Goal: Transaction & Acquisition: Subscribe to service/newsletter

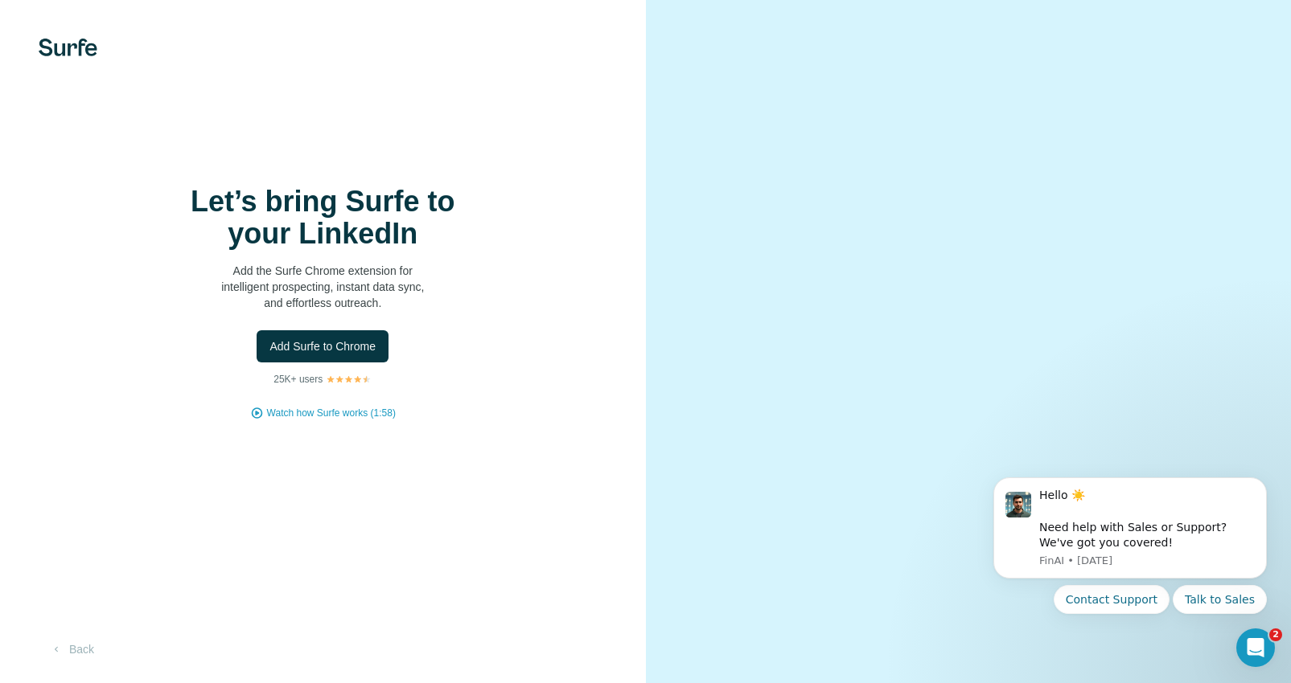
scroll to position [13, 0]
click at [326, 345] on span "Add Surfe to Chrome" at bounding box center [322, 347] width 106 height 16
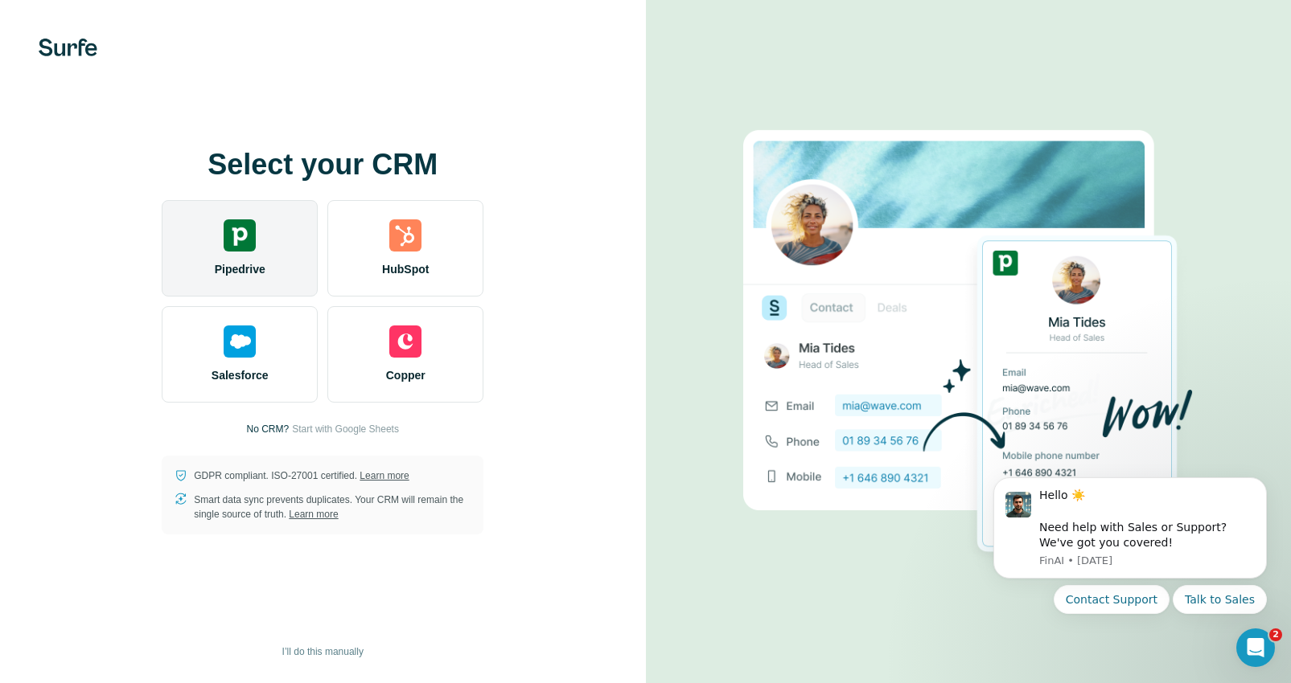
click at [219, 251] on div "Pipedrive" at bounding box center [240, 248] width 156 height 96
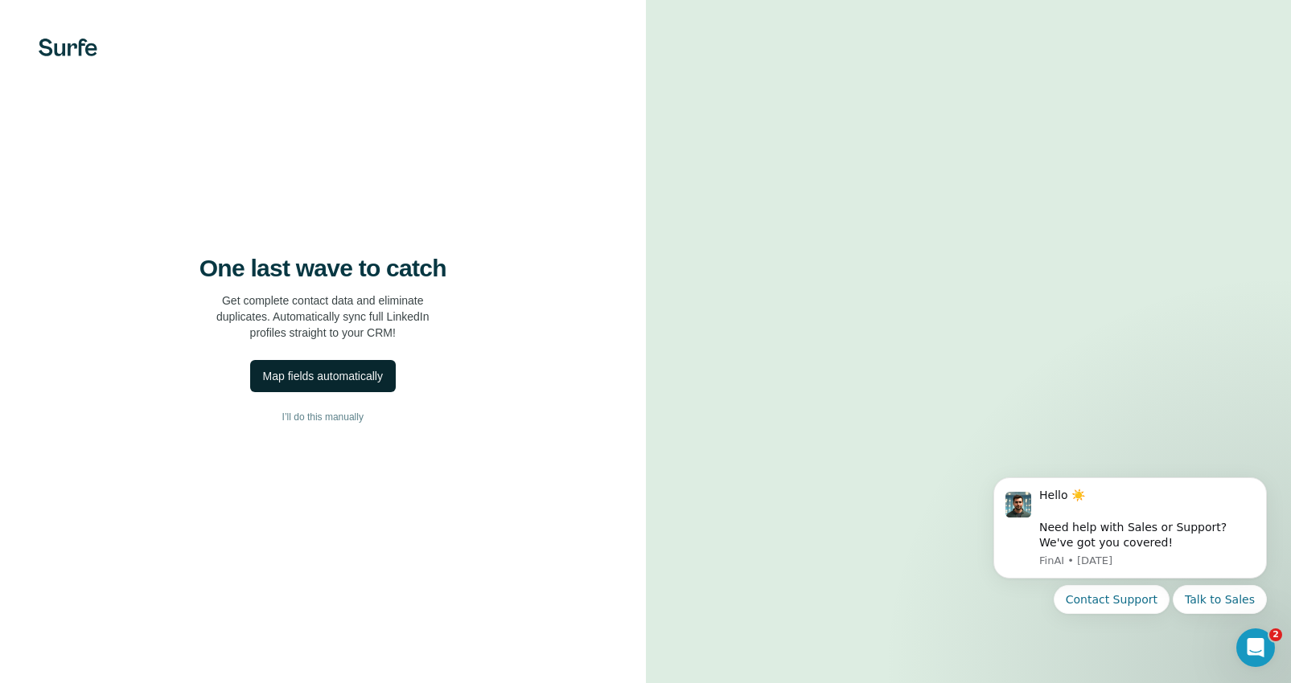
click at [349, 382] on div "Map fields automatically" at bounding box center [323, 376] width 120 height 16
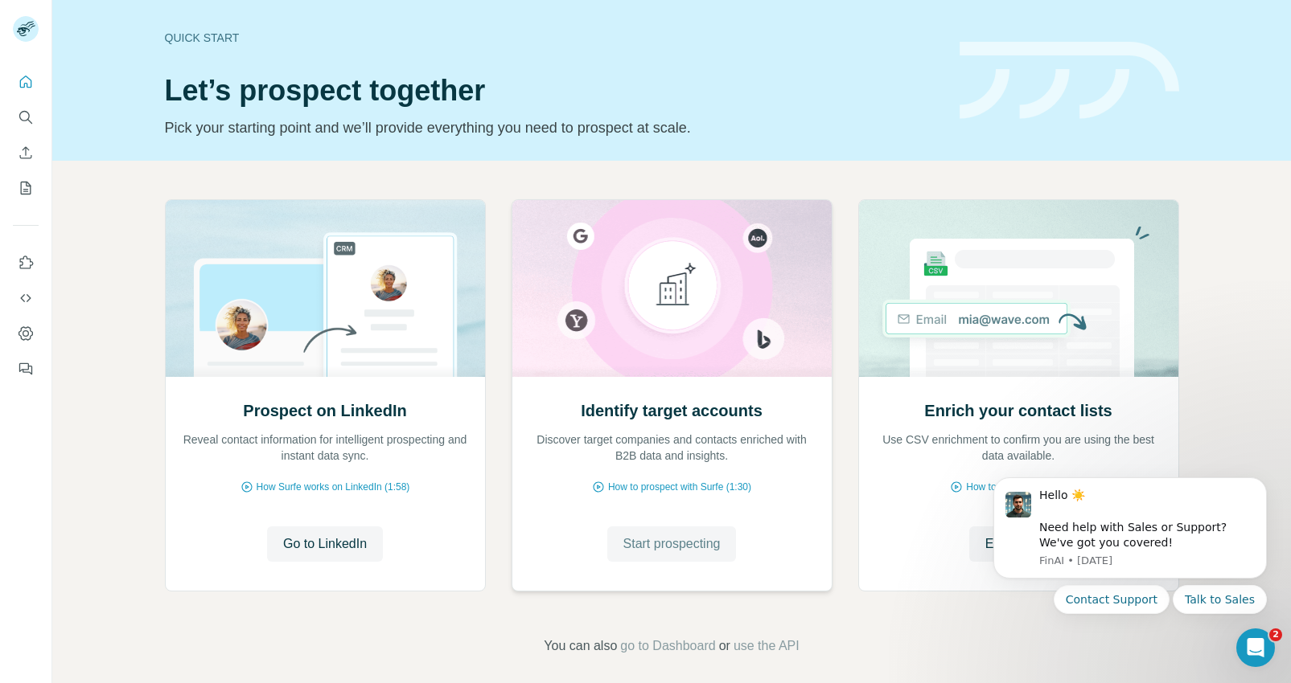
scroll to position [11, 0]
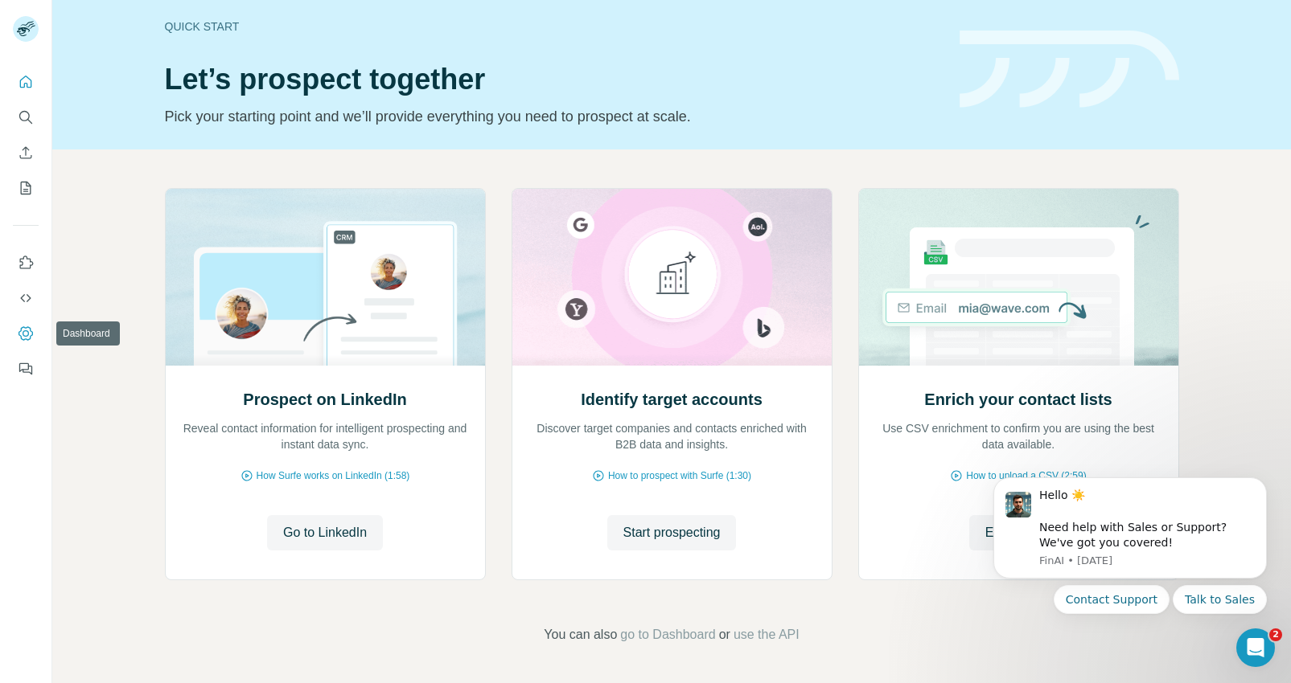
click at [28, 330] on icon "Dashboard" at bounding box center [26, 334] width 16 height 16
